Goal: Task Accomplishment & Management: Manage account settings

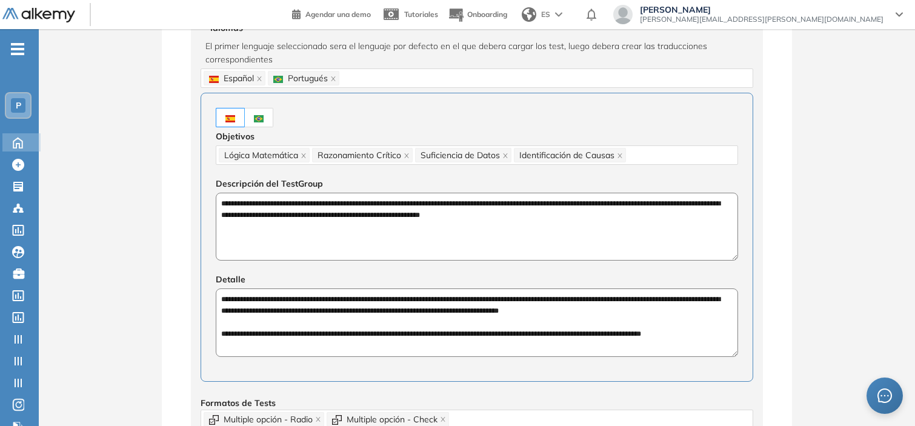
drag, startPoint x: 15, startPoint y: 129, endPoint x: 14, endPoint y: 141, distance: 11.6
click at [14, 141] on ul "P Home Home Crear Evaluación Crear Evaluación Evaluaciones Evaluaciones Candida…" at bounding box center [19, 243] width 39 height 390
click at [14, 141] on icon at bounding box center [17, 143] width 9 height 10
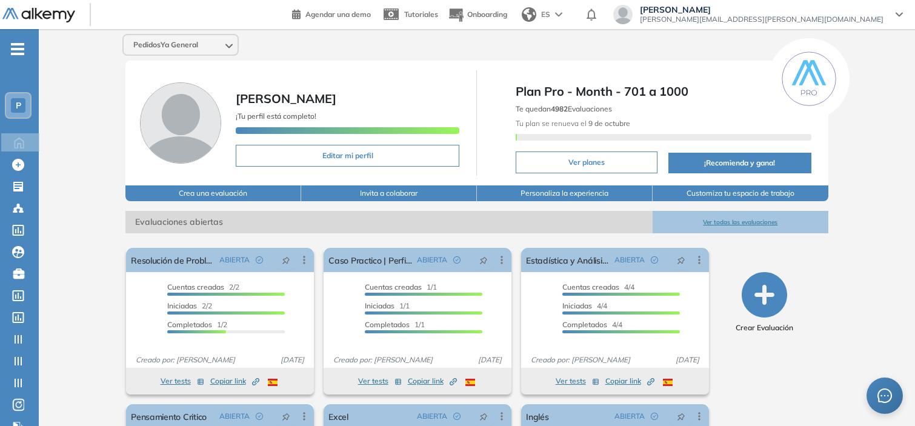
click at [25, 102] on div "P" at bounding box center [18, 105] width 24 height 24
click at [16, 108] on span "P" at bounding box center [18, 106] width 5 height 10
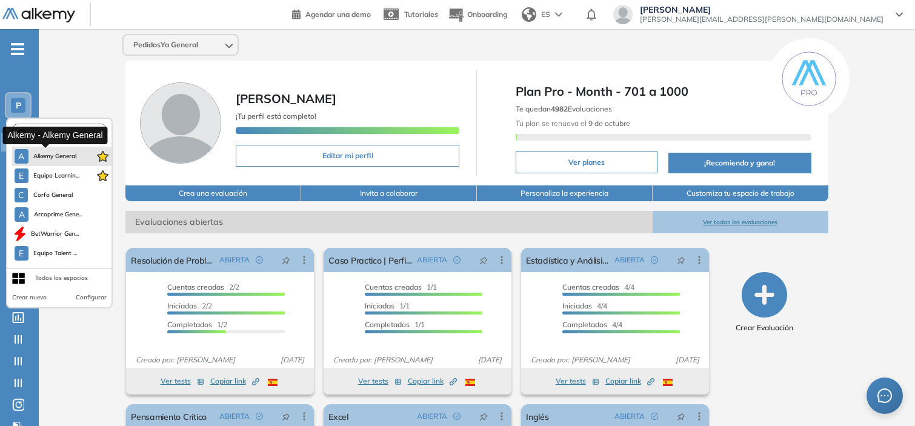
click at [33, 152] on span "Alkemy General" at bounding box center [55, 157] width 44 height 10
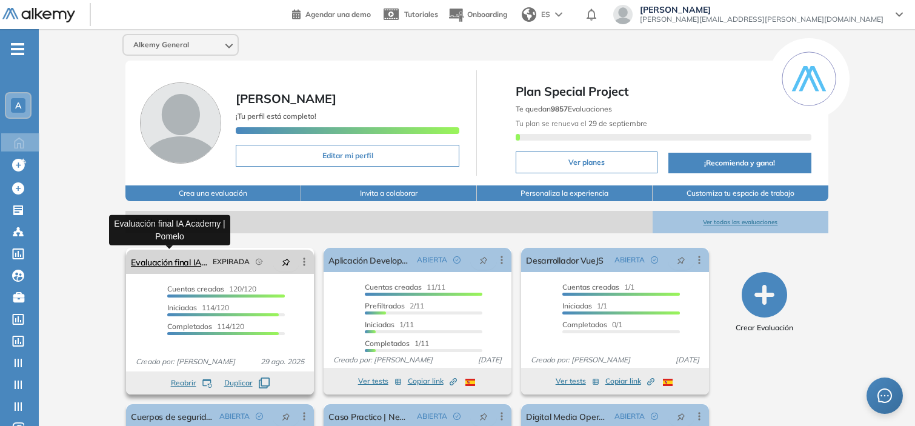
click at [161, 258] on link "Evaluación final IA Academy | Pomelo" at bounding box center [169, 262] width 77 height 24
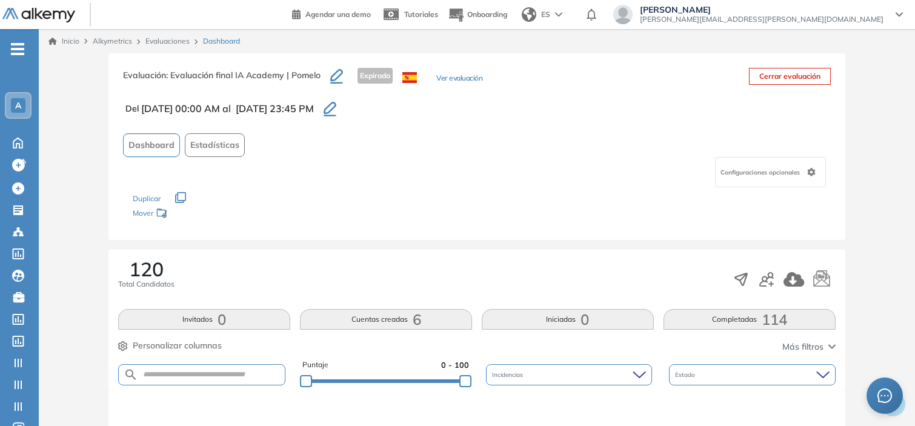
click at [341, 99] on button "button" at bounding box center [330, 108] width 22 height 21
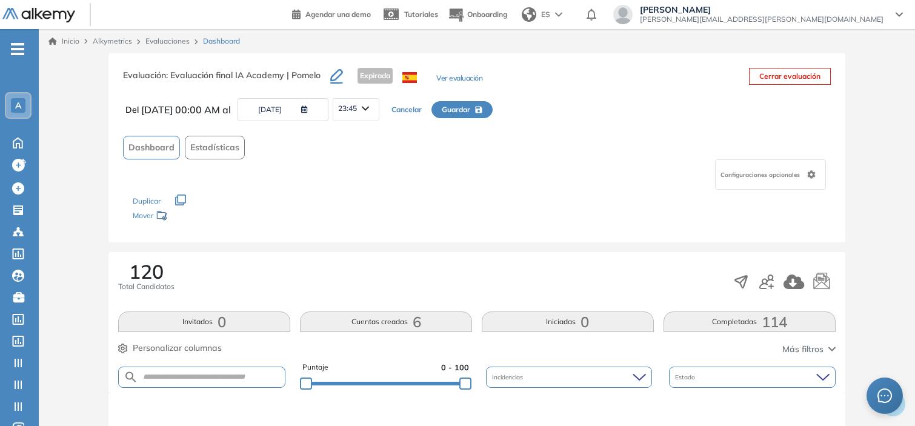
click at [322, 110] on button "15/09/2025" at bounding box center [283, 109] width 91 height 23
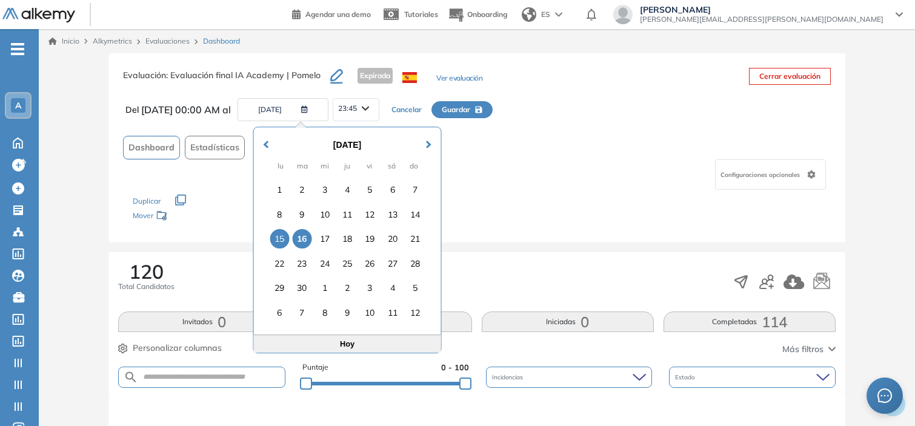
click at [295, 235] on div "16" at bounding box center [301, 238] width 19 height 19
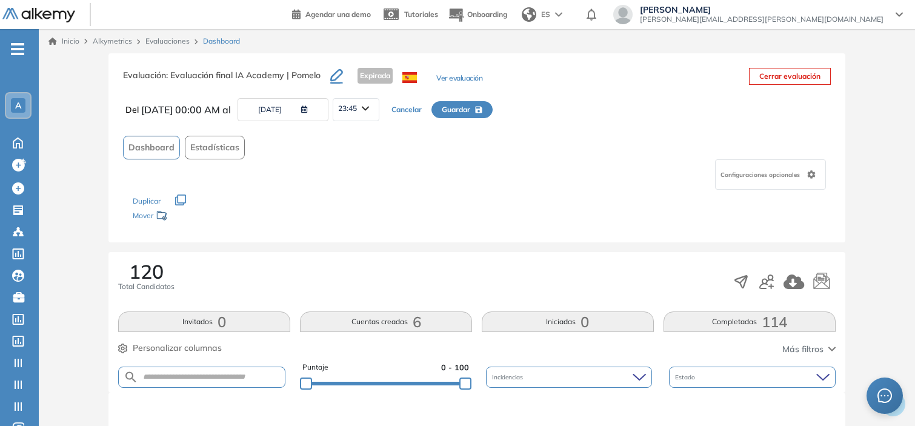
click at [470, 108] on span "Guardar" at bounding box center [456, 109] width 28 height 11
type input "**********"
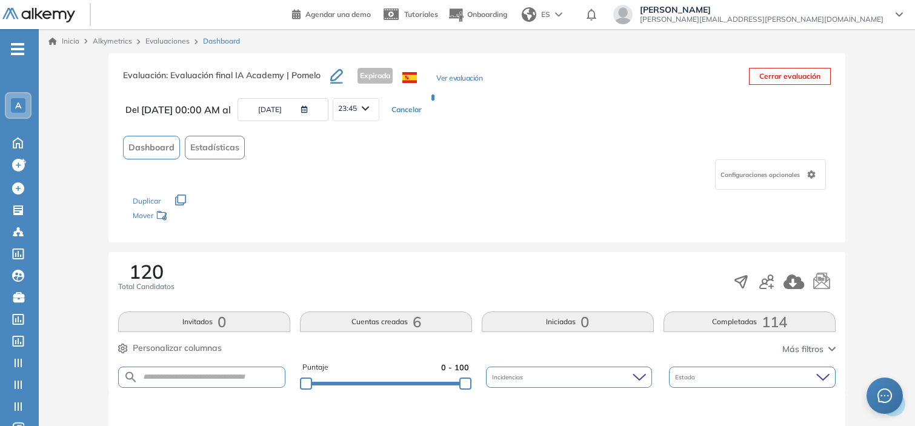
type input "**********"
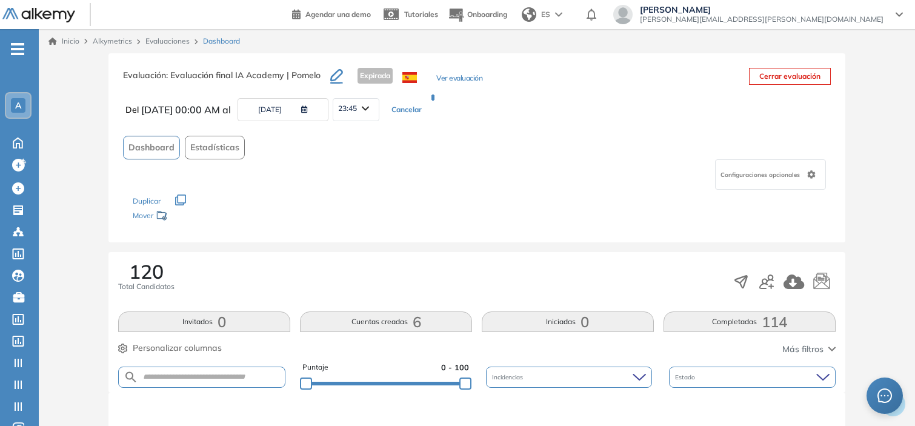
type input "**********"
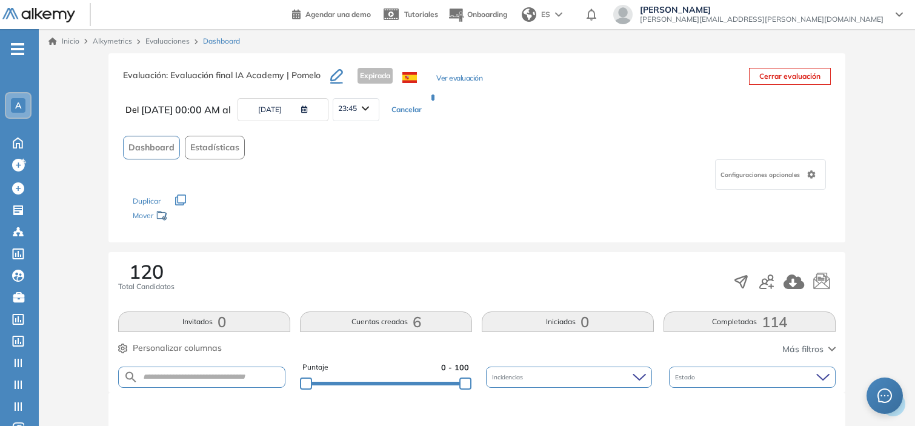
type input "**********"
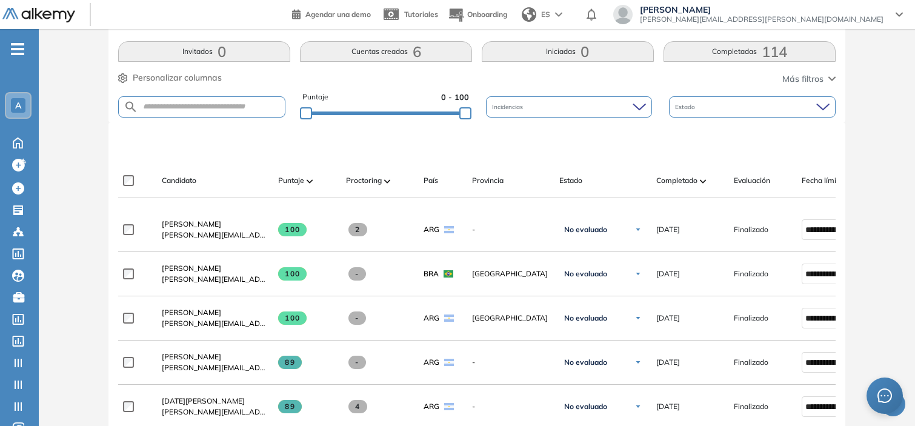
scroll to position [269, 0]
click at [259, 107] on input "text" at bounding box center [211, 106] width 147 height 9
type input "*****"
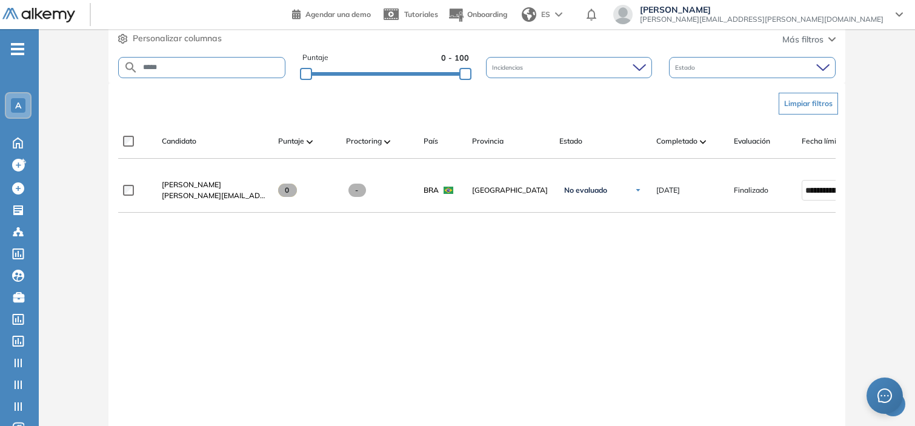
scroll to position [310, 0]
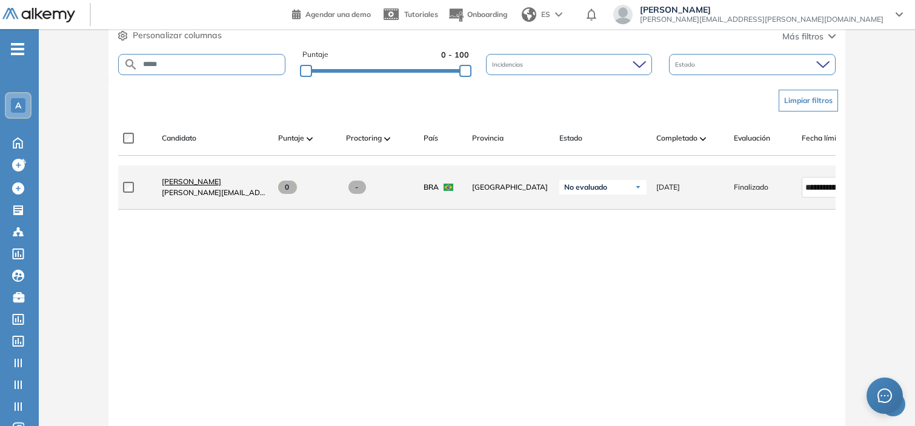
click at [190, 186] on span "Valentina Zambrano" at bounding box center [191, 181] width 59 height 9
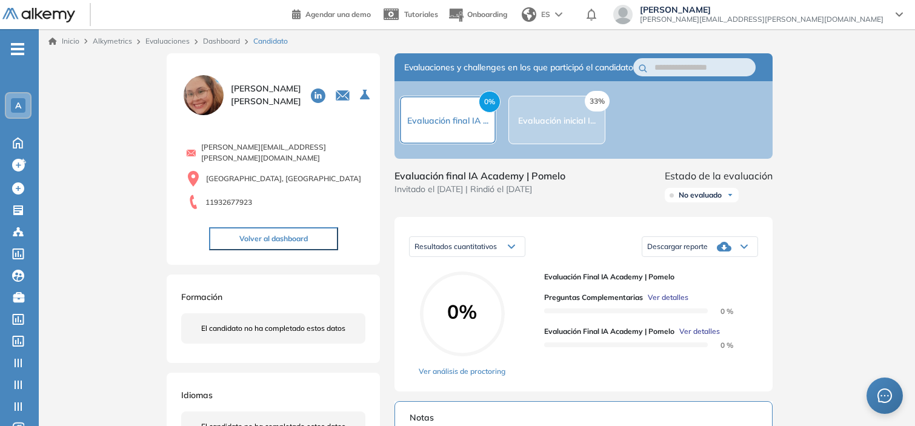
click at [214, 36] on link "Dashboard" at bounding box center [221, 40] width 37 height 9
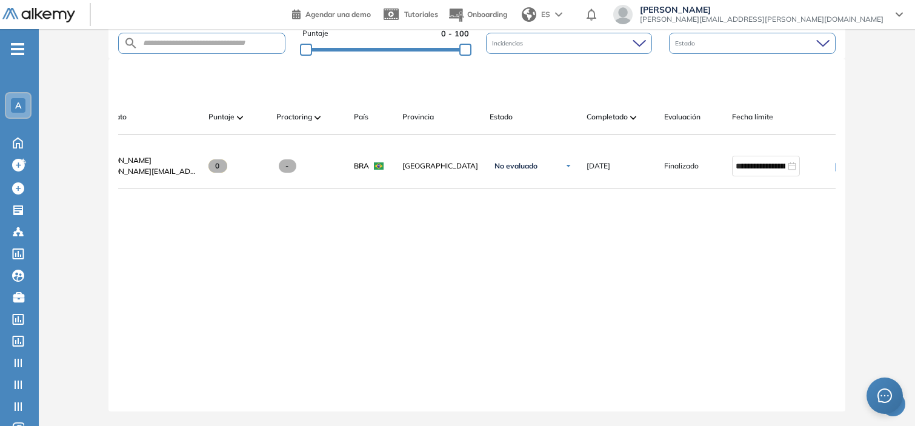
scroll to position [0, 97]
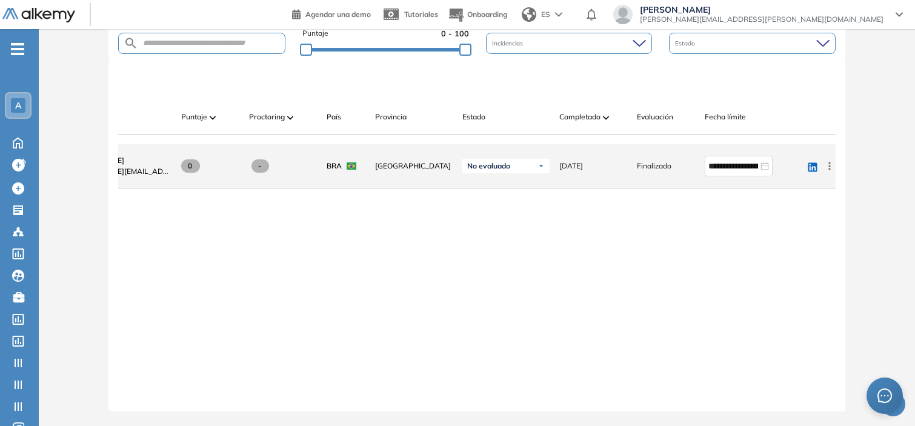
click at [829, 162] on icon at bounding box center [830, 166] width 12 height 12
click at [775, 249] on span "Reiniciar" at bounding box center [786, 252] width 36 height 11
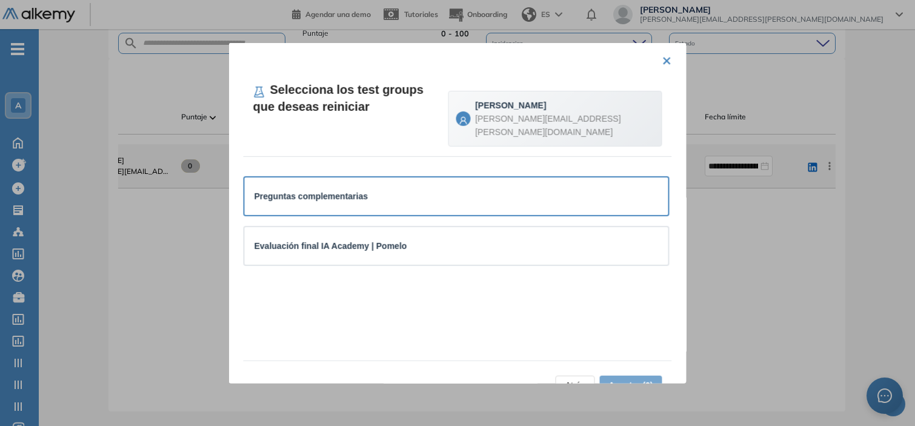
click at [603, 202] on div "Preguntas complementarias" at bounding box center [457, 196] width 404 height 18
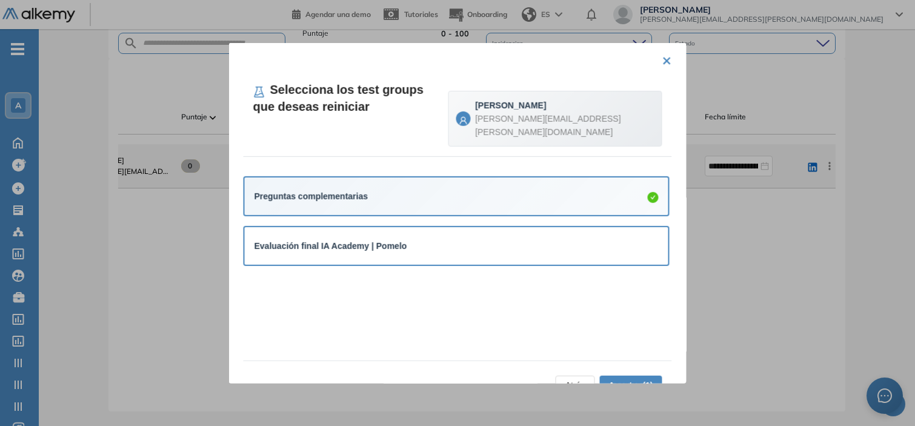
click at [598, 235] on div "Evaluación final IA Academy | Pomelo" at bounding box center [457, 246] width 424 height 38
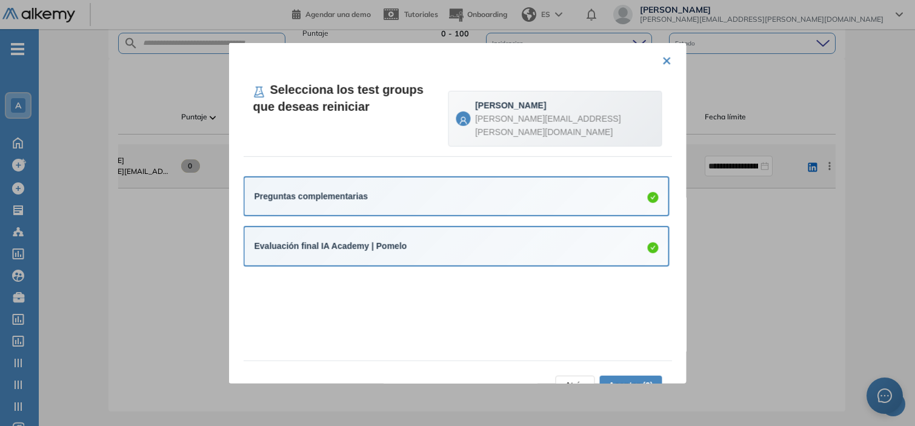
scroll to position [30, 0]
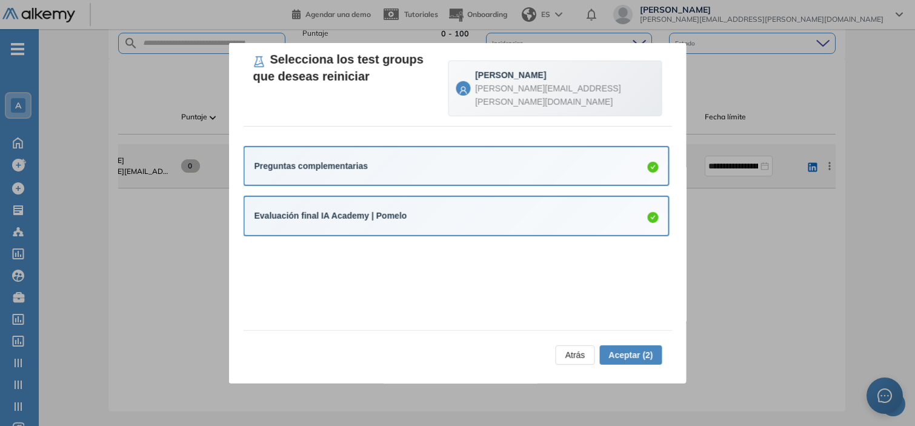
click at [617, 358] on span "Aceptar (2)" at bounding box center [631, 354] width 44 height 13
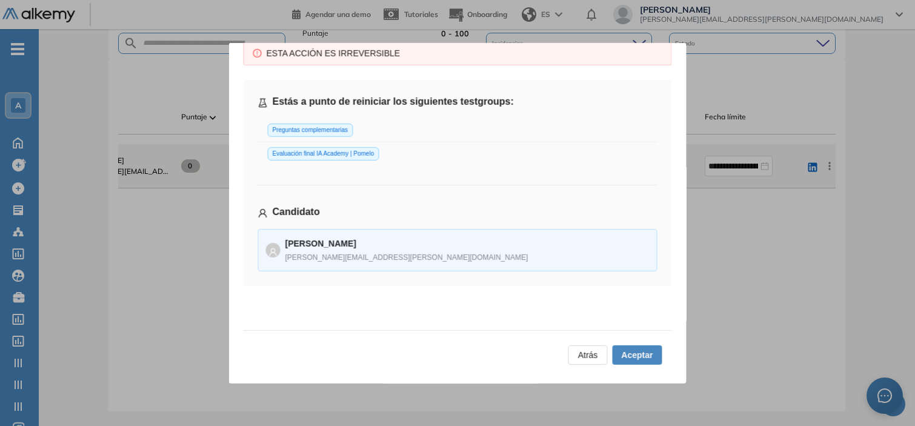
click at [627, 358] on span "Aceptar" at bounding box center [637, 354] width 32 height 13
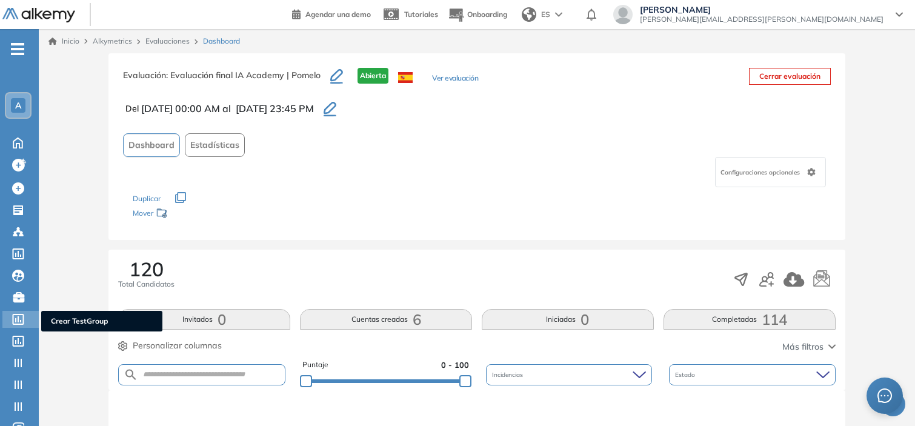
scroll to position [340, 0]
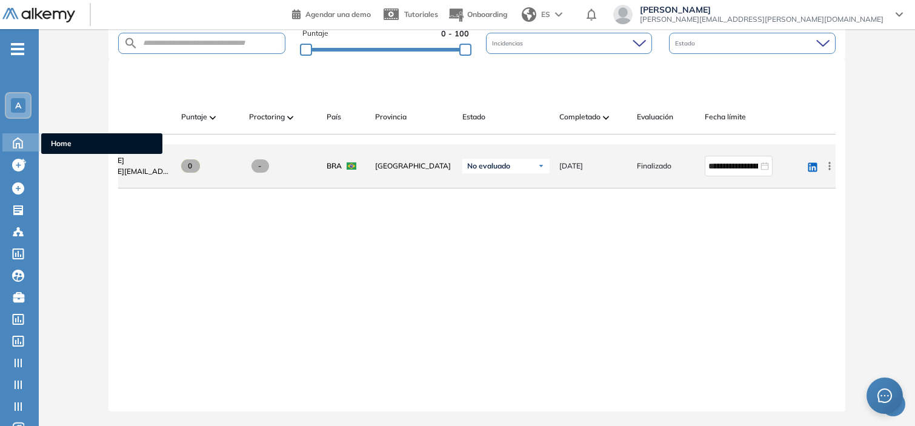
click at [10, 141] on icon at bounding box center [17, 142] width 21 height 15
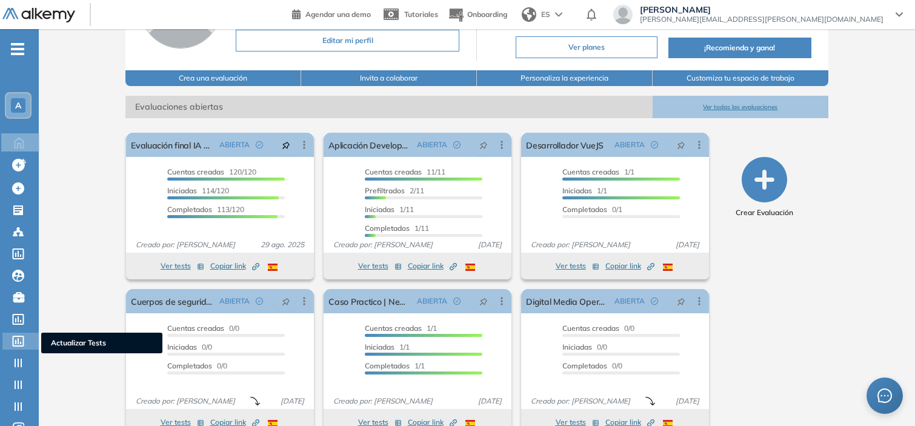
scroll to position [118, 0]
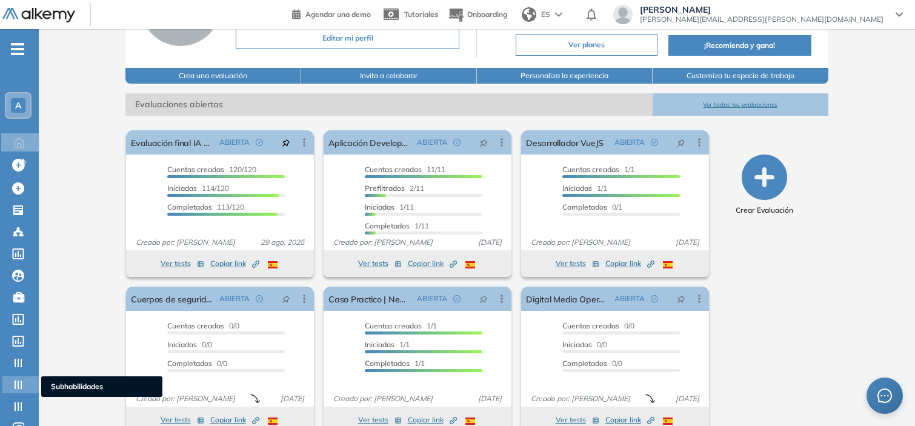
click at [14, 379] on icon at bounding box center [18, 385] width 12 height 12
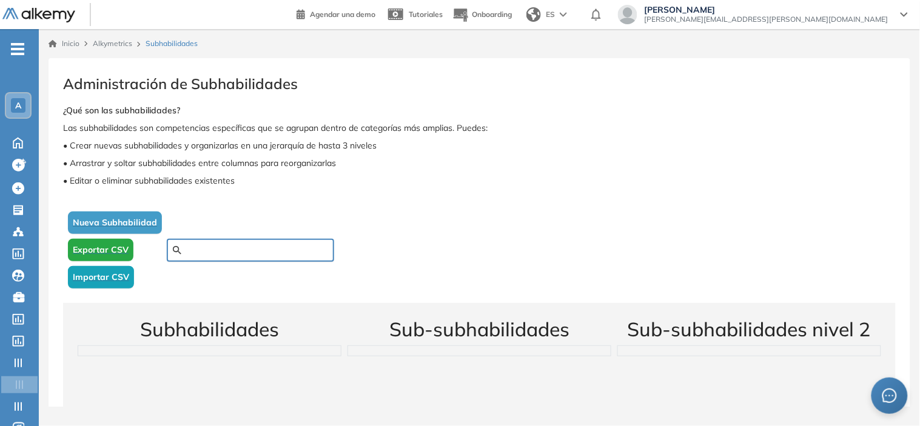
click at [287, 255] on input "text" at bounding box center [257, 250] width 142 height 11
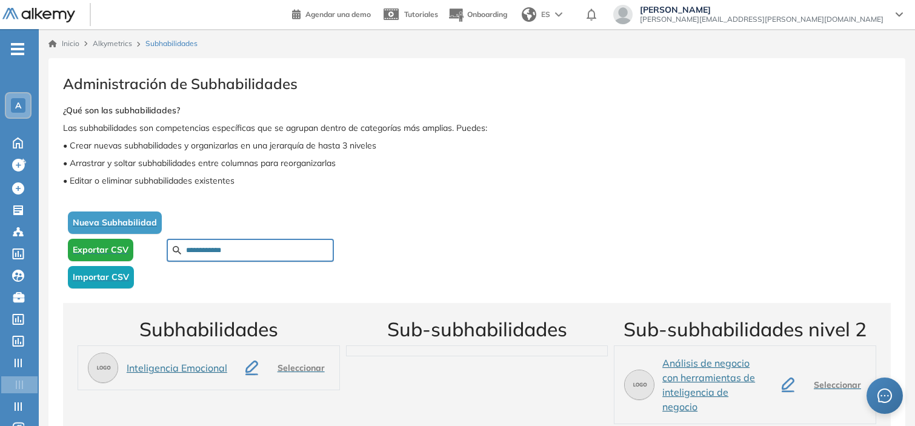
scroll to position [13, 0]
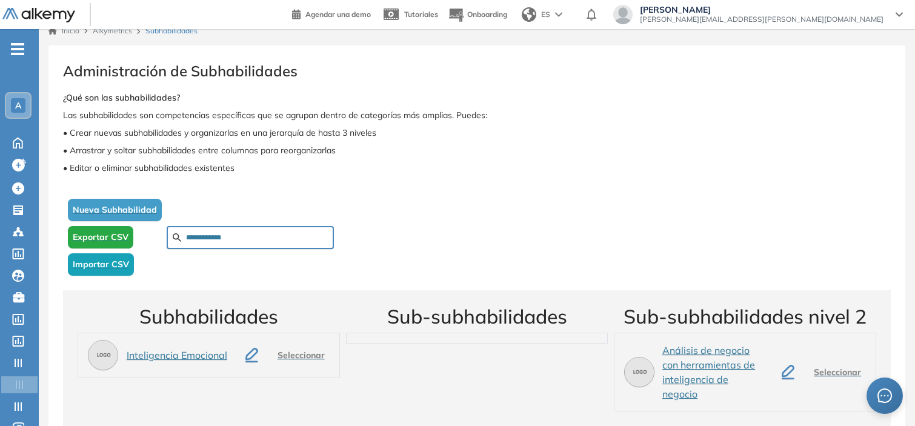
type input "**********"
click at [207, 355] on span "Inteligencia Emocional" at bounding box center [177, 355] width 101 height 15
click at [297, 356] on span "Seleccionar" at bounding box center [301, 355] width 47 height 13
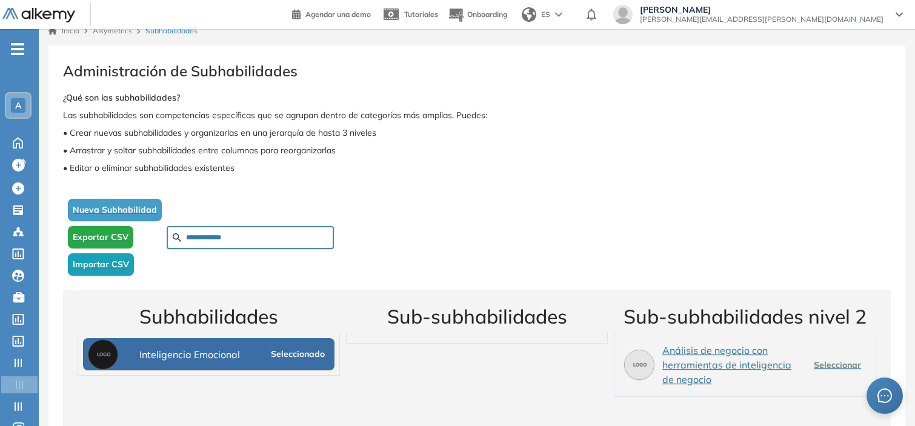
click at [270, 234] on input "**********" at bounding box center [257, 237] width 142 height 11
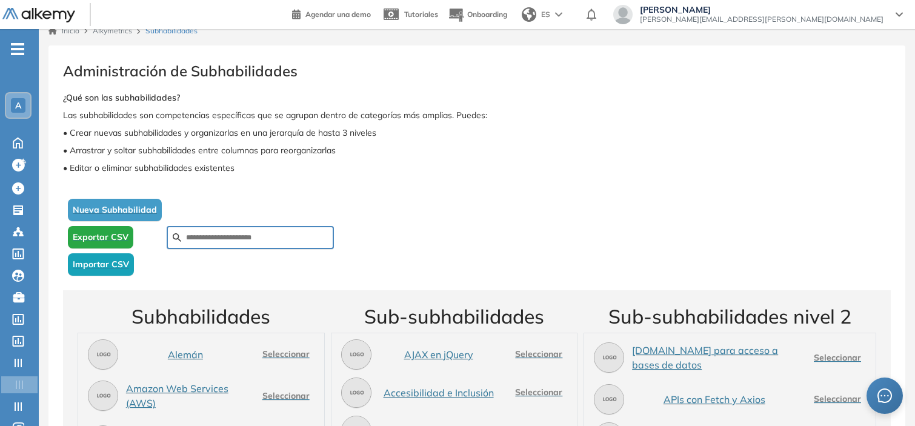
click at [469, 245] on div "Nueva Subhabilidad Exportar CSV Importar CSV" at bounding box center [477, 237] width 828 height 87
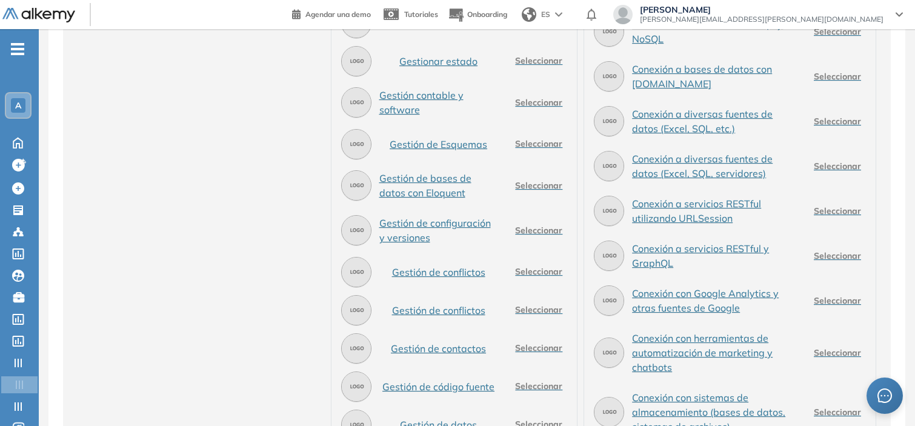
scroll to position [17369, 0]
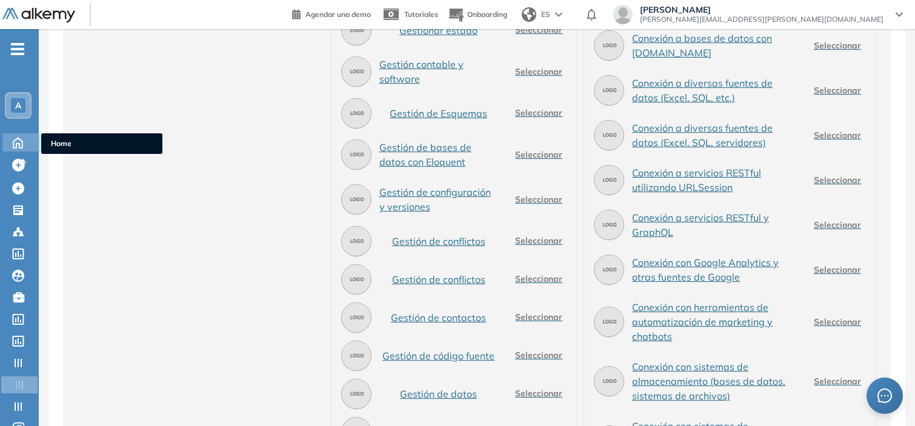
click at [19, 139] on icon at bounding box center [17, 142] width 21 height 15
